Goal: Check status: Check status

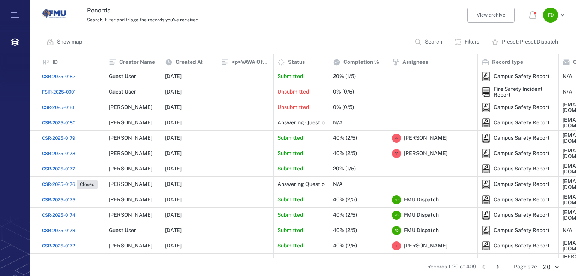
click at [63, 74] on span "CSR-2025-0182" at bounding box center [58, 76] width 33 height 7
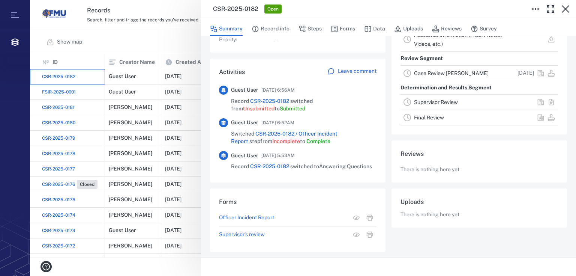
scroll to position [117, 0]
click at [262, 25] on button "Record info" at bounding box center [271, 29] width 38 height 14
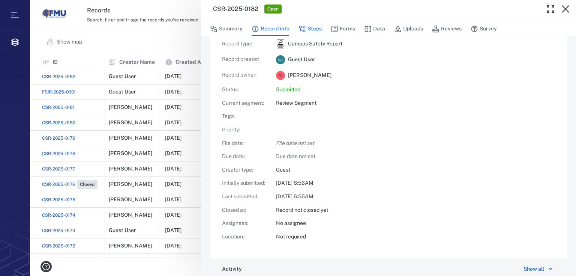
scroll to position [44, 0]
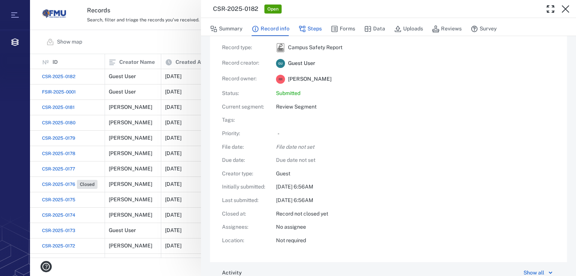
click at [310, 29] on button "Steps" at bounding box center [310, 29] width 23 height 14
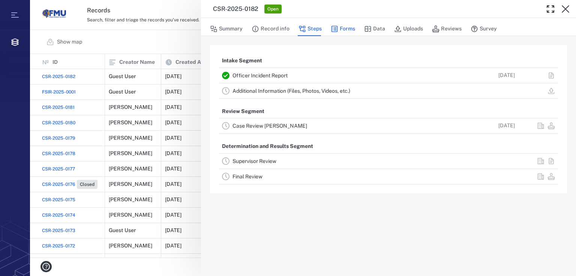
click at [343, 26] on button "Forms" at bounding box center [343, 29] width 24 height 14
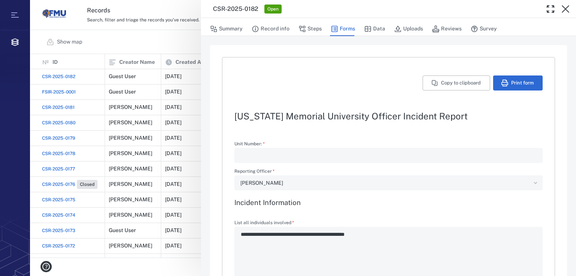
type textarea "*"
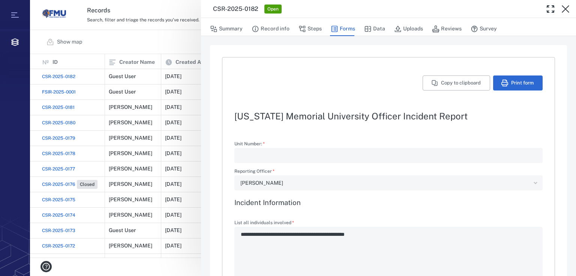
type textarea "*"
type input "**********"
click at [372, 27] on button "Data" at bounding box center [374, 29] width 21 height 14
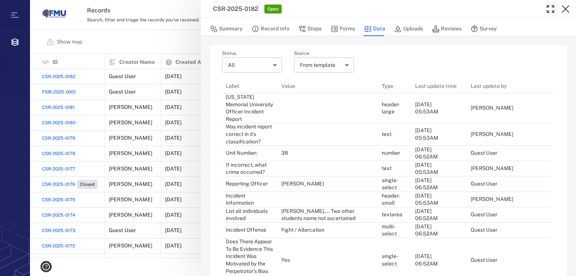
scroll to position [606, 324]
click at [414, 27] on button "Uploads" at bounding box center [408, 29] width 29 height 14
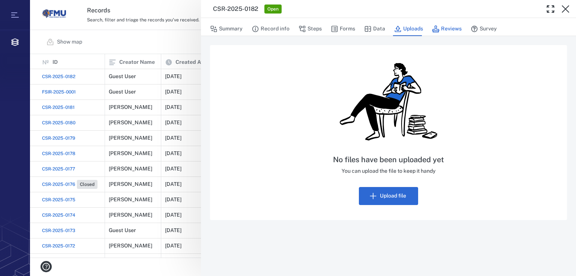
click at [454, 26] on button "Reviews" at bounding box center [447, 29] width 30 height 14
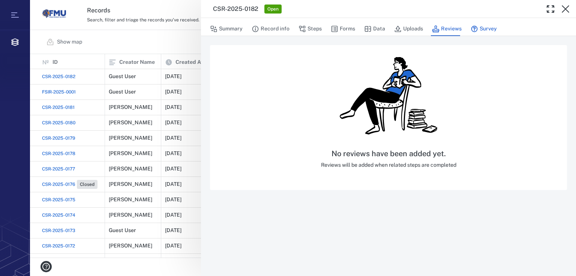
click at [489, 28] on button "Survey" at bounding box center [484, 29] width 26 height 14
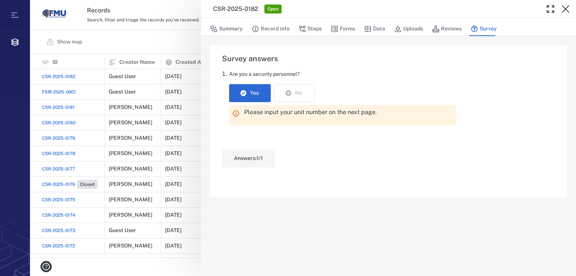
click at [78, 90] on div "CSR-2025-0182 Open Summary Record info Steps Forms Data Uploads Reviews Survey …" at bounding box center [303, 138] width 546 height 276
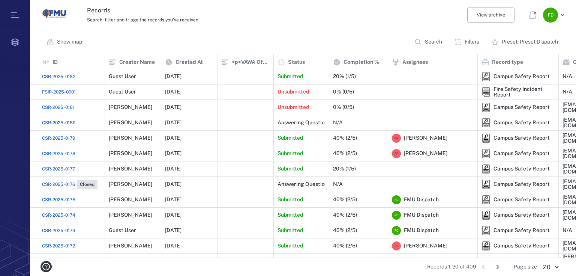
click at [67, 90] on span "FSIR-2025-0001" at bounding box center [59, 92] width 34 height 7
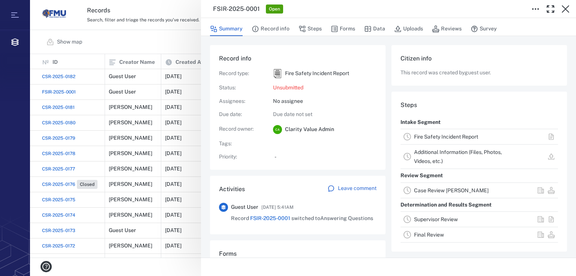
drag, startPoint x: 563, startPoint y: 12, endPoint x: 401, endPoint y: 35, distance: 163.7
click at [563, 12] on icon "button" at bounding box center [566, 9] width 8 height 8
